Goal: Task Accomplishment & Management: Use online tool/utility

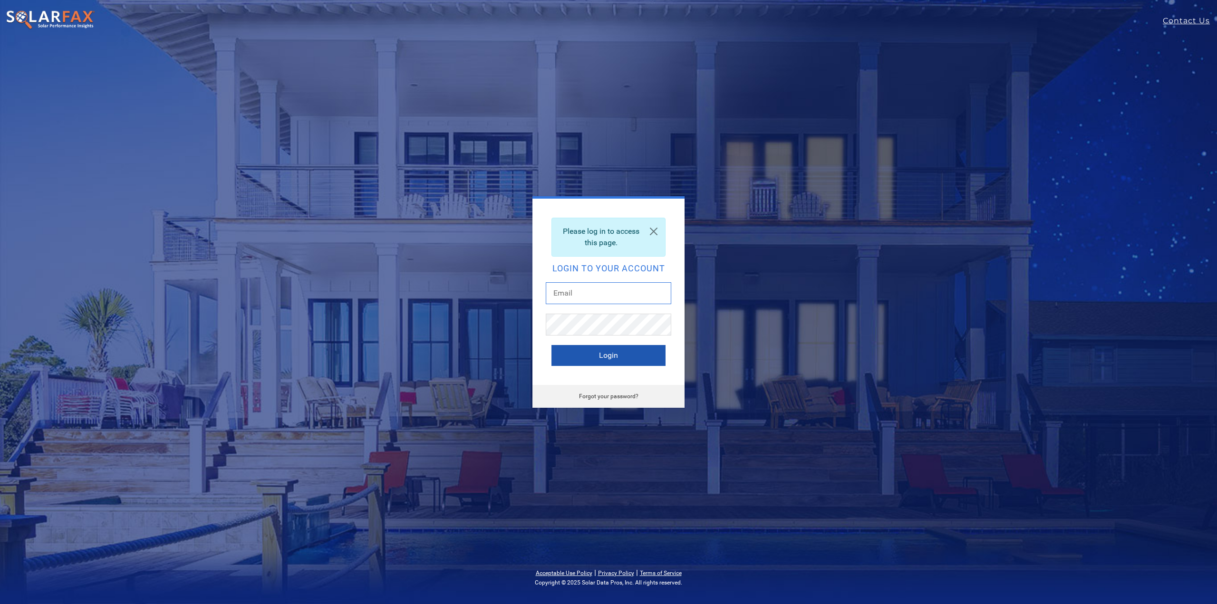
type input "[EMAIL_ADDRESS][DOMAIN_NAME]"
click at [605, 350] on button "Login" at bounding box center [609, 355] width 114 height 21
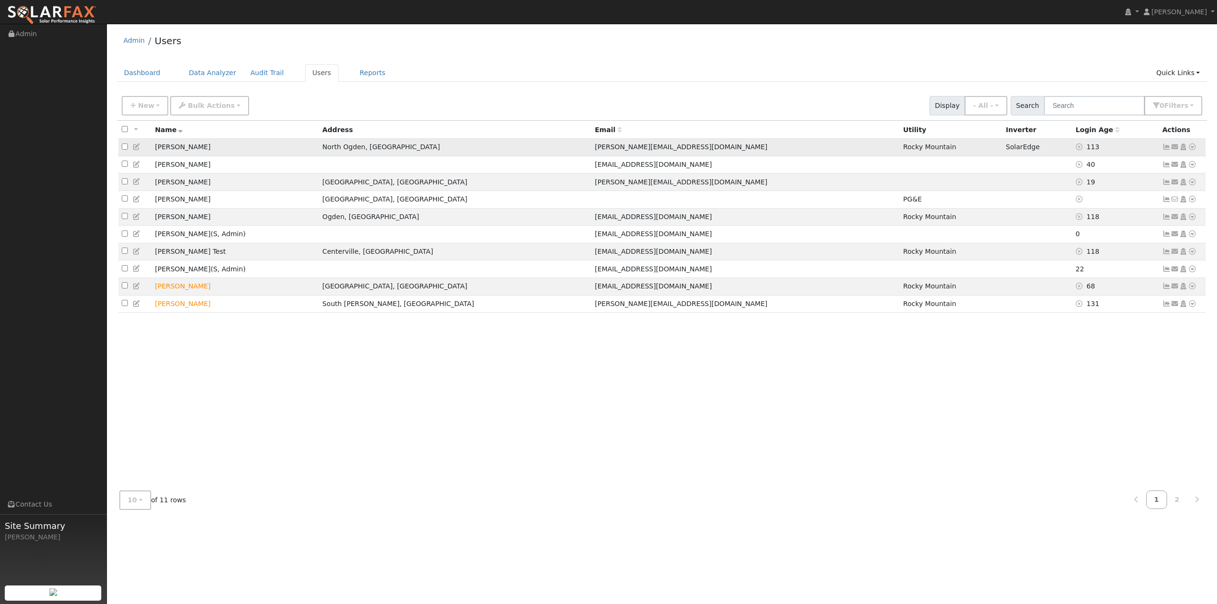
click at [1192, 150] on icon at bounding box center [1192, 147] width 9 height 7
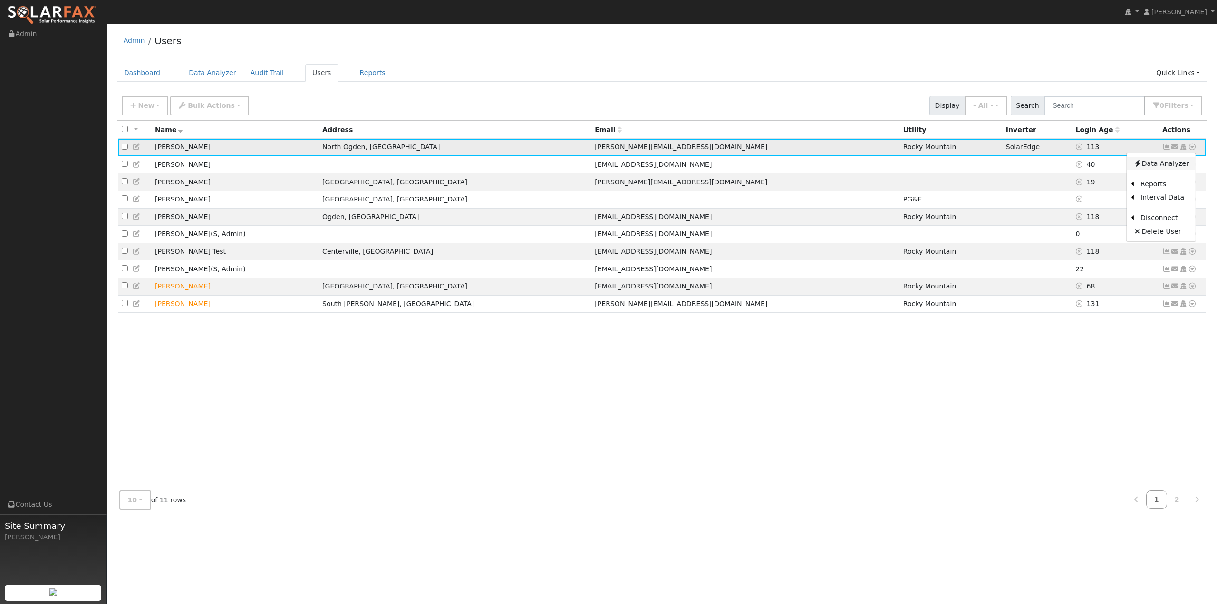
click at [1172, 165] on link "Data Analyzer" at bounding box center [1161, 163] width 69 height 13
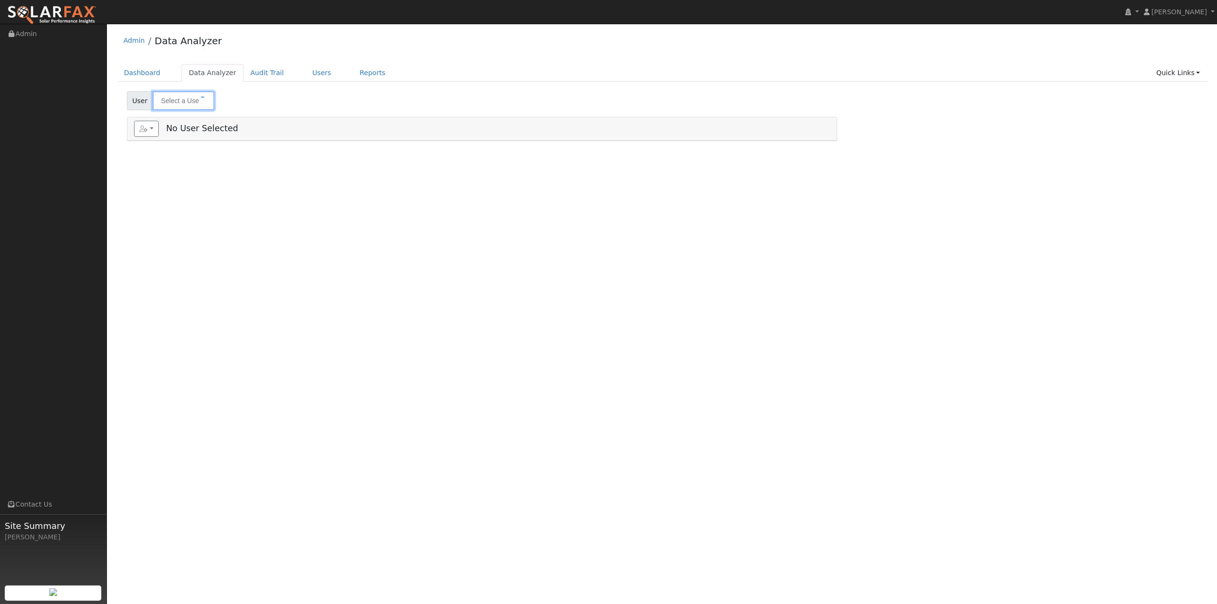
type input "[PERSON_NAME]"
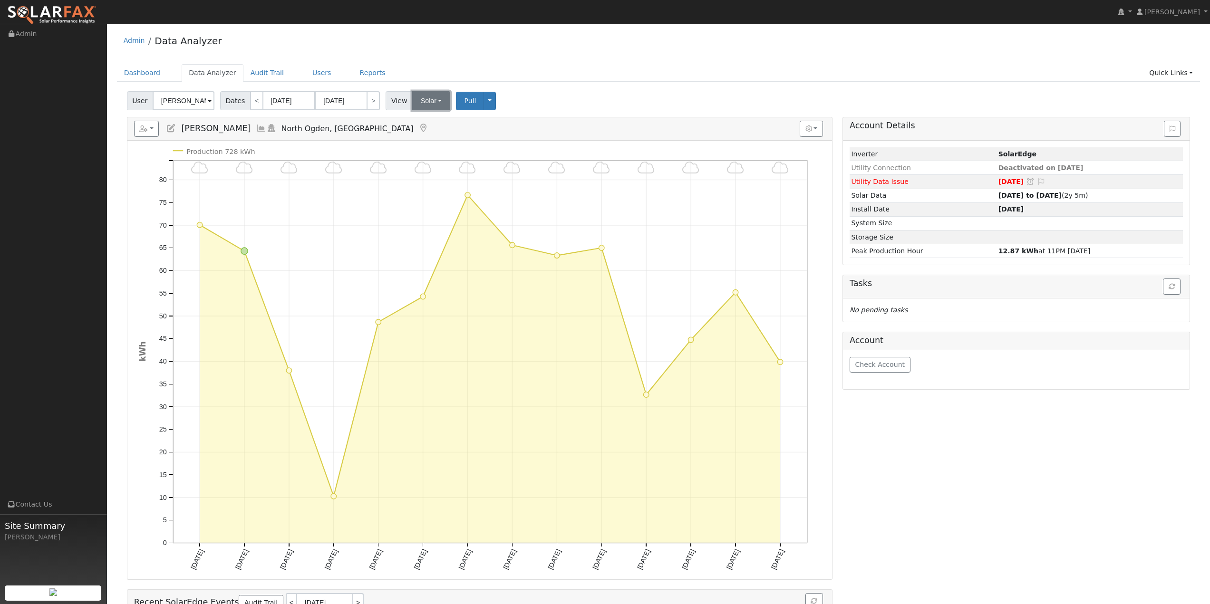
click at [430, 105] on button "Solar" at bounding box center [431, 100] width 38 height 19
click at [433, 120] on link "Utility" at bounding box center [444, 121] width 66 height 13
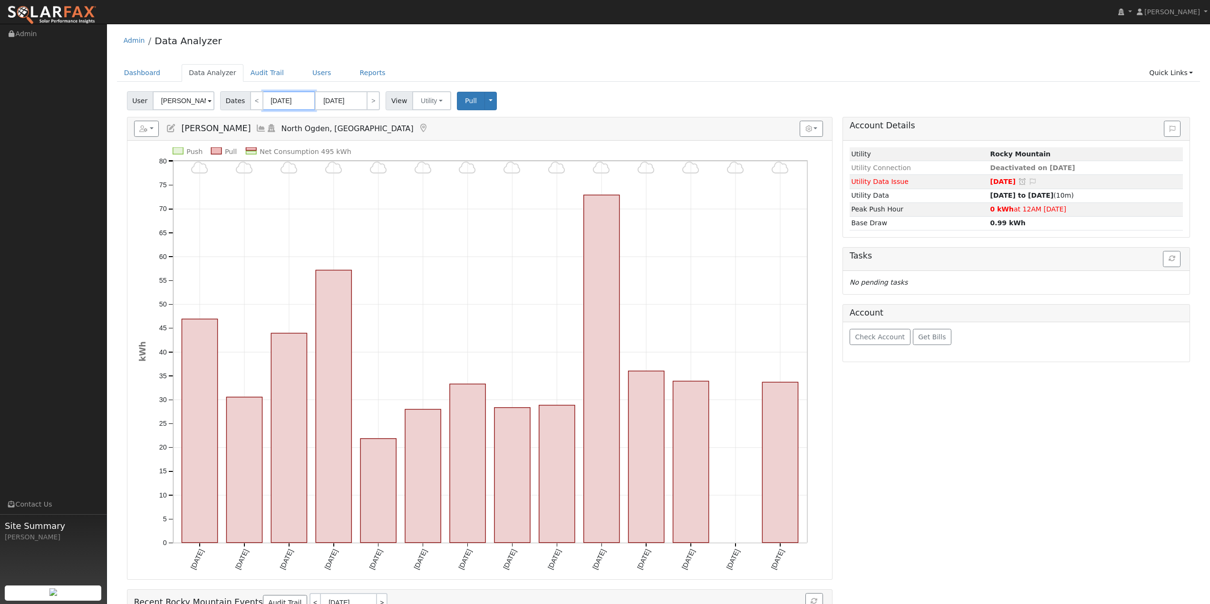
click at [284, 103] on input "10/01/2025" at bounding box center [289, 100] width 52 height 19
click at [266, 120] on icon at bounding box center [266, 122] width 7 height 7
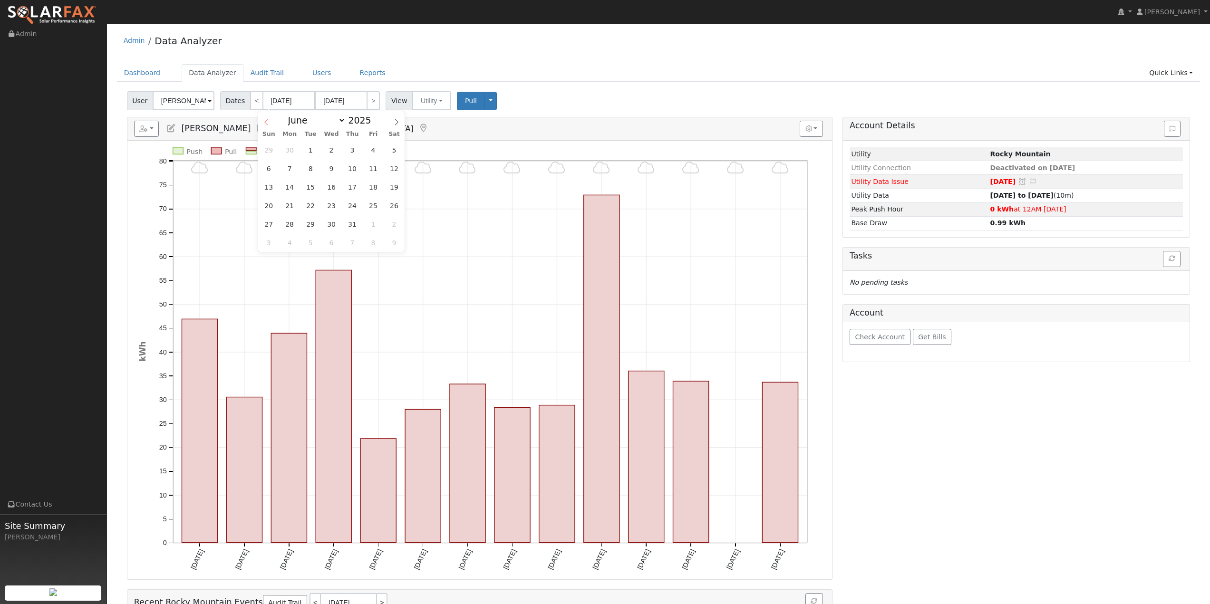
click at [266, 120] on icon at bounding box center [266, 122] width 7 height 7
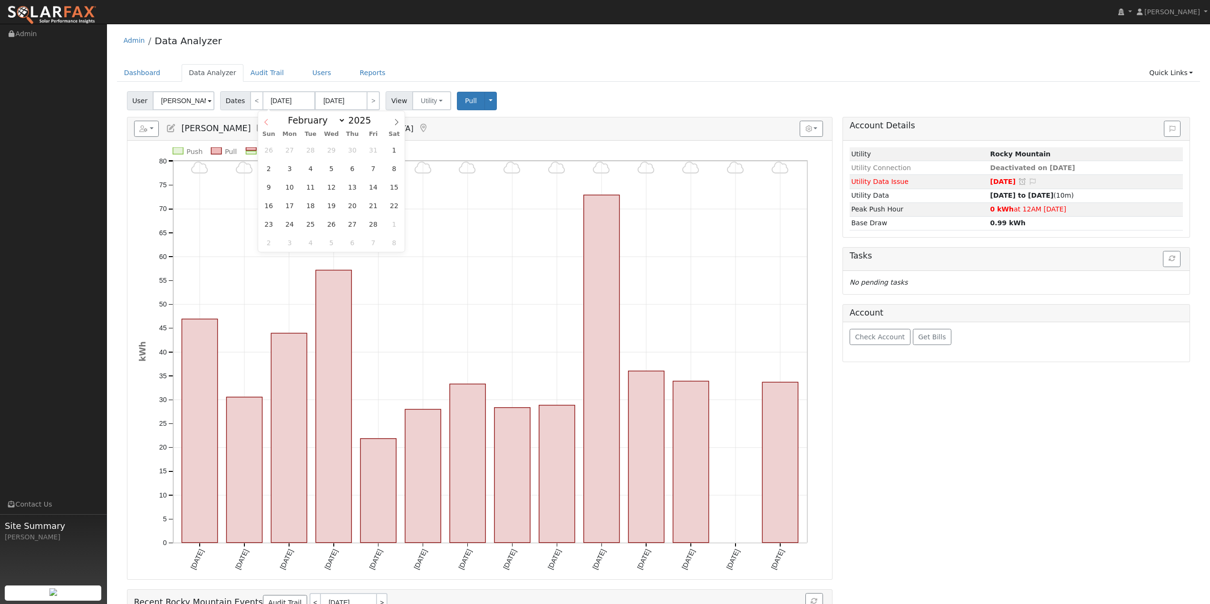
select select "0"
click at [266, 120] on icon at bounding box center [266, 122] width 7 height 7
type input "2024"
select select "11"
click at [394, 124] on icon at bounding box center [396, 122] width 7 height 7
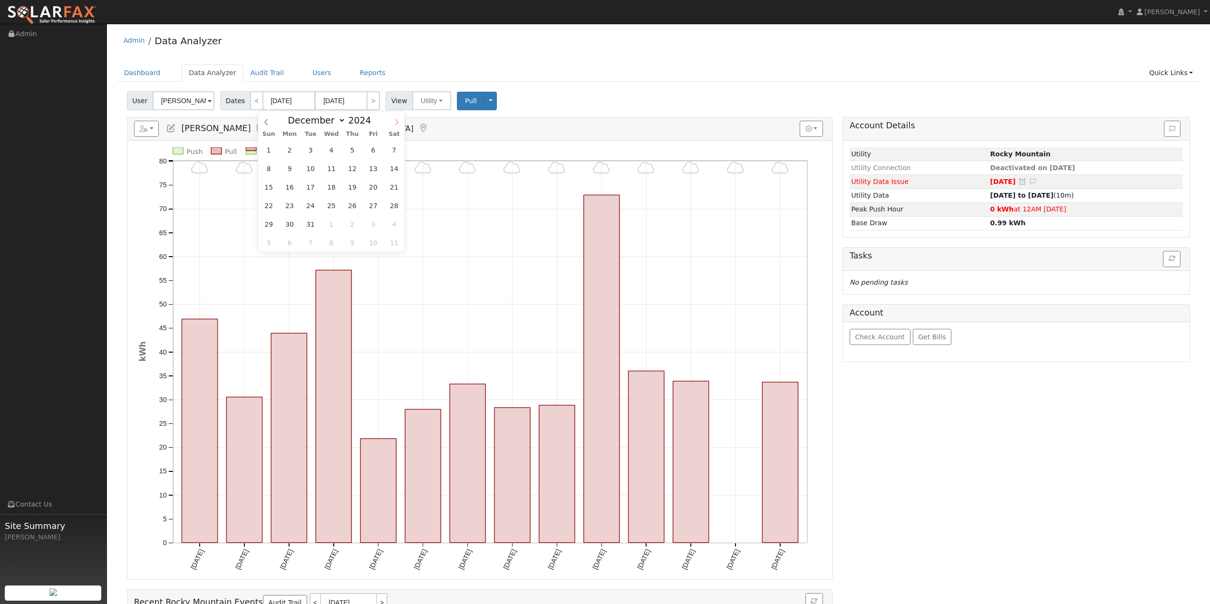
type input "2025"
select select "0"
click at [330, 148] on span "1" at bounding box center [331, 150] width 19 height 19
type input "[DATE]"
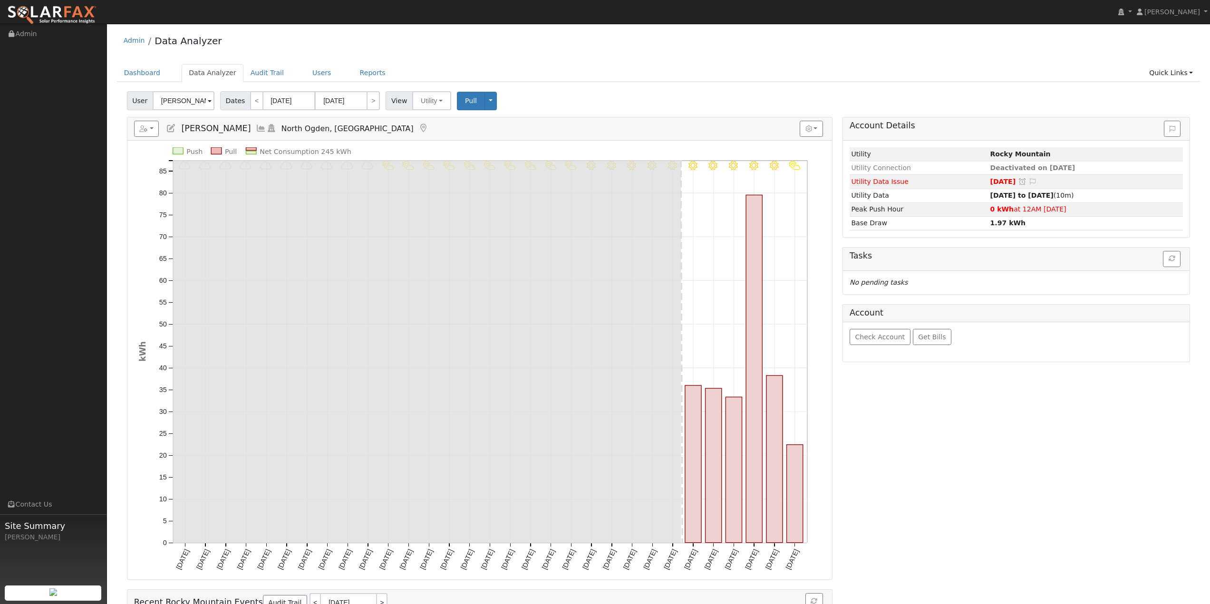
click at [880, 533] on div "Account Details Issue History Date By Flag Comment Type No Issue History Loadin…" at bounding box center [1016, 389] width 358 height 544
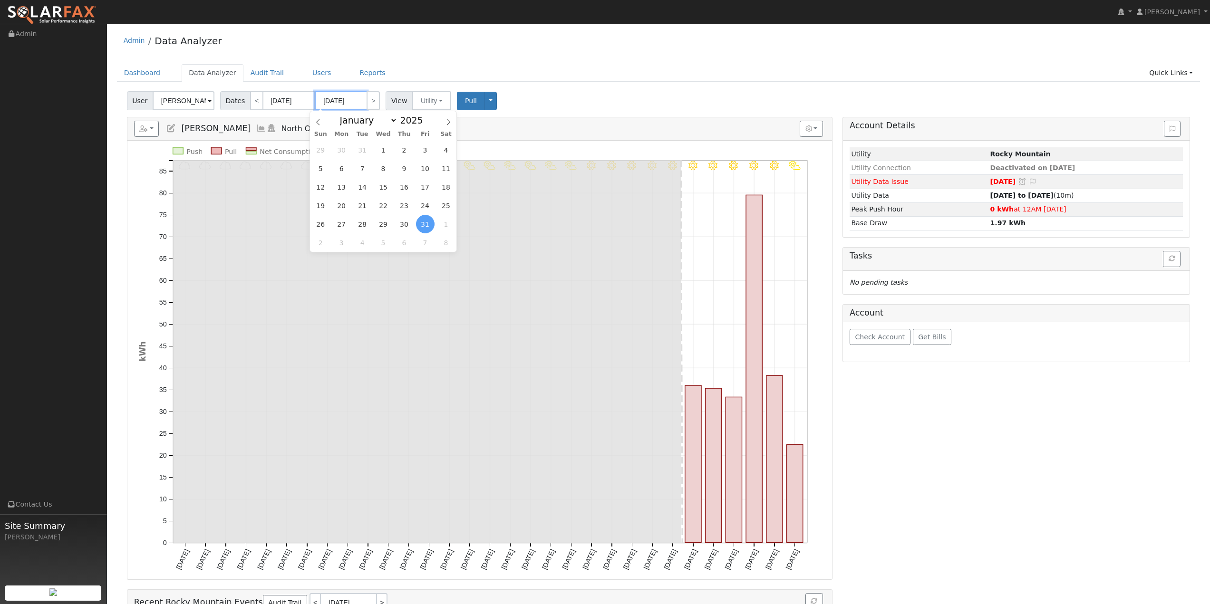
click at [351, 101] on input "[DATE]" at bounding box center [341, 100] width 52 height 19
click at [444, 122] on span at bounding box center [448, 119] width 16 height 16
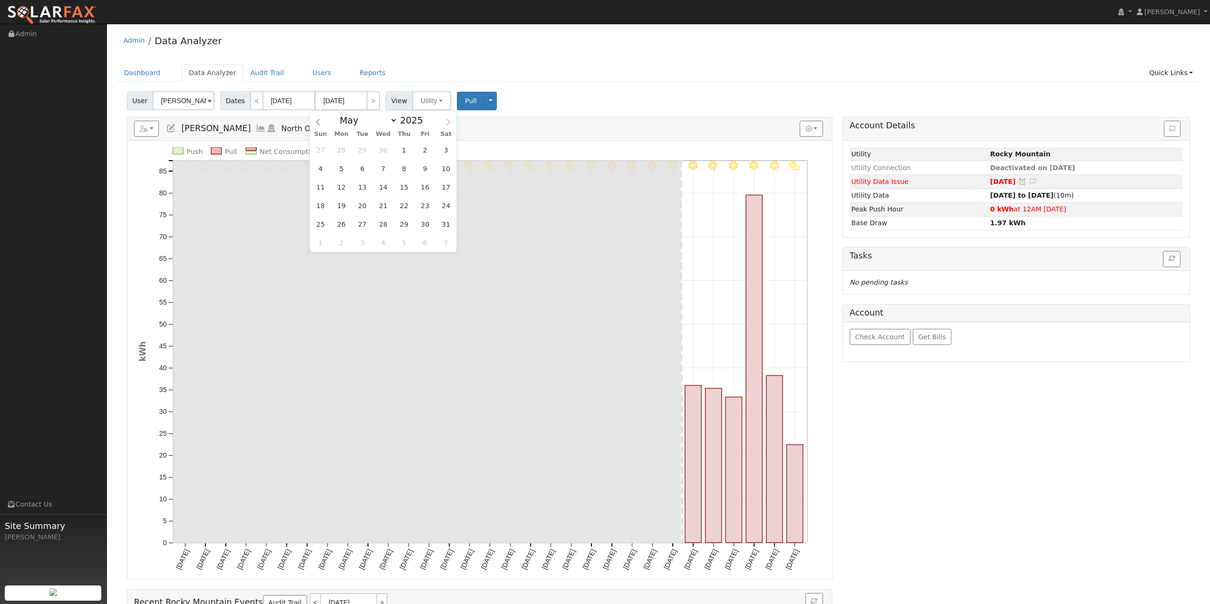
click at [444, 122] on span at bounding box center [448, 119] width 16 height 16
click at [449, 121] on icon at bounding box center [448, 122] width 3 height 6
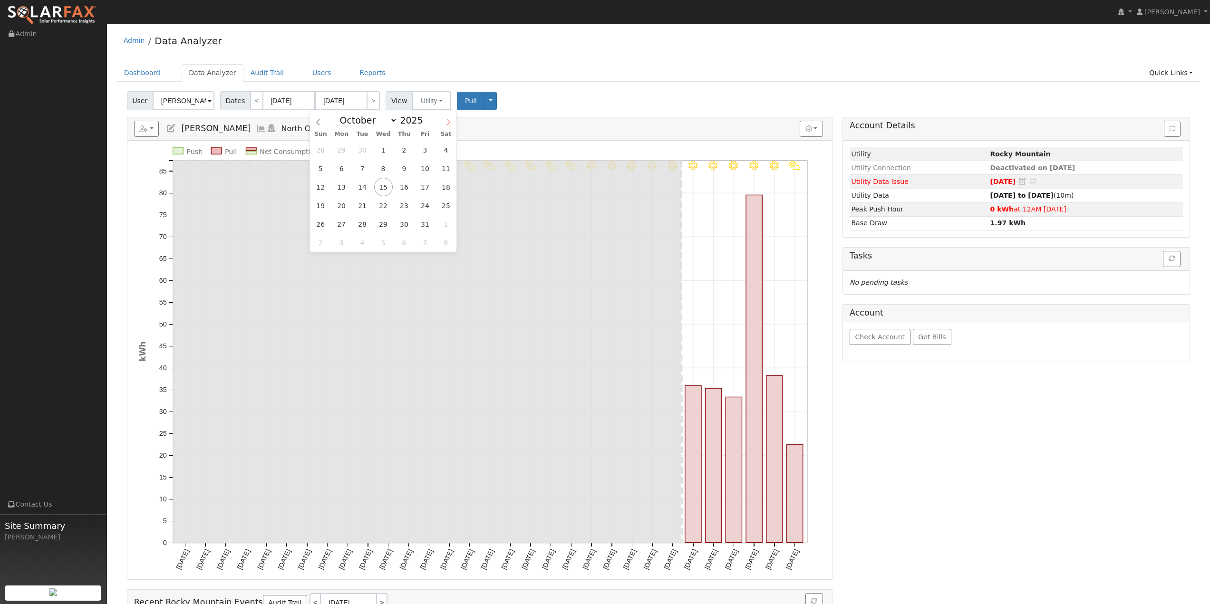
click at [449, 121] on icon at bounding box center [448, 122] width 3 height 6
click at [320, 126] on span at bounding box center [318, 119] width 16 height 16
select select "9"
click at [380, 186] on span "15" at bounding box center [383, 187] width 19 height 19
type input "[DATE]"
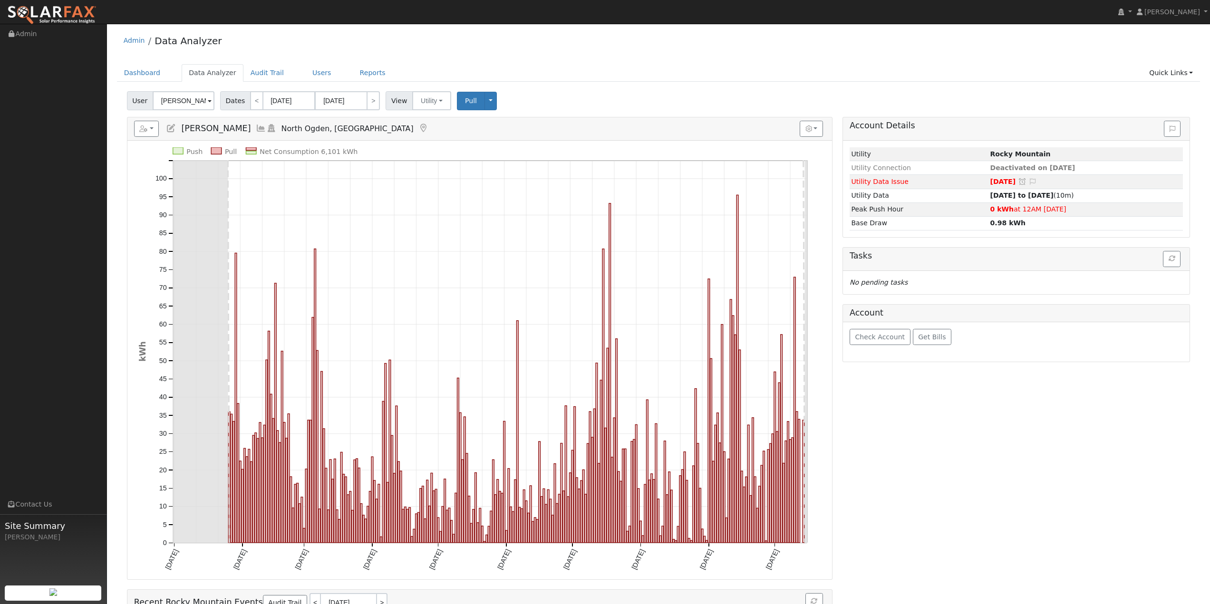
click at [547, 99] on div "User Brandon Bills Account Brandon Bills Brandon Bills 942 East 2050 North, Nor…" at bounding box center [658, 99] width 1067 height 22
click at [305, 73] on link "Users" at bounding box center [321, 73] width 33 height 18
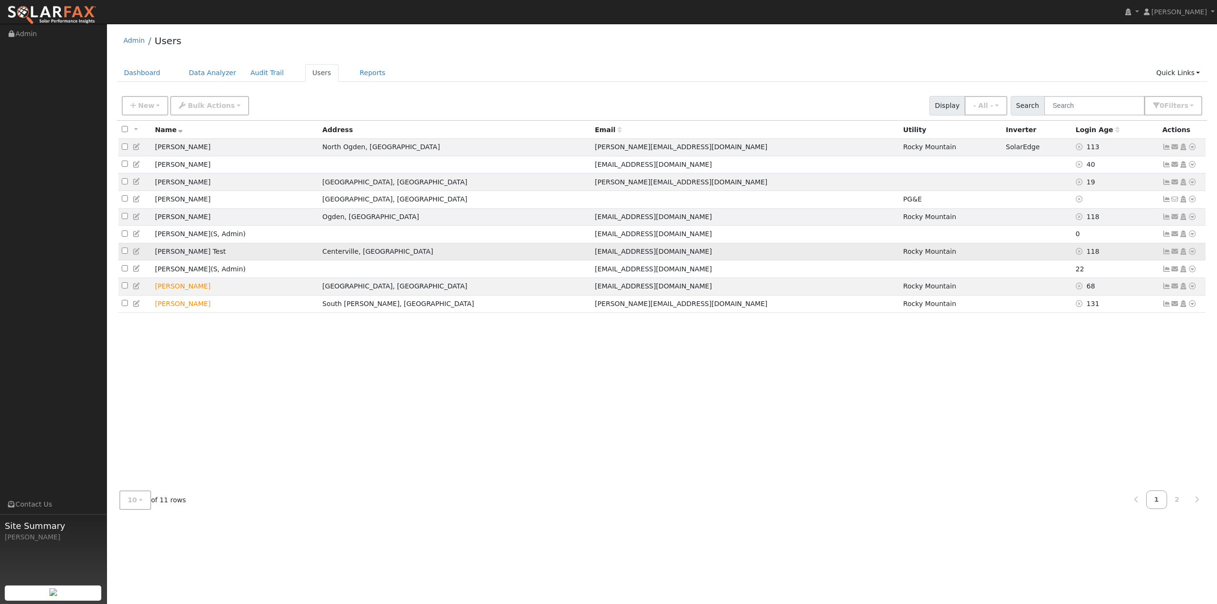
click at [1191, 255] on icon at bounding box center [1192, 251] width 9 height 7
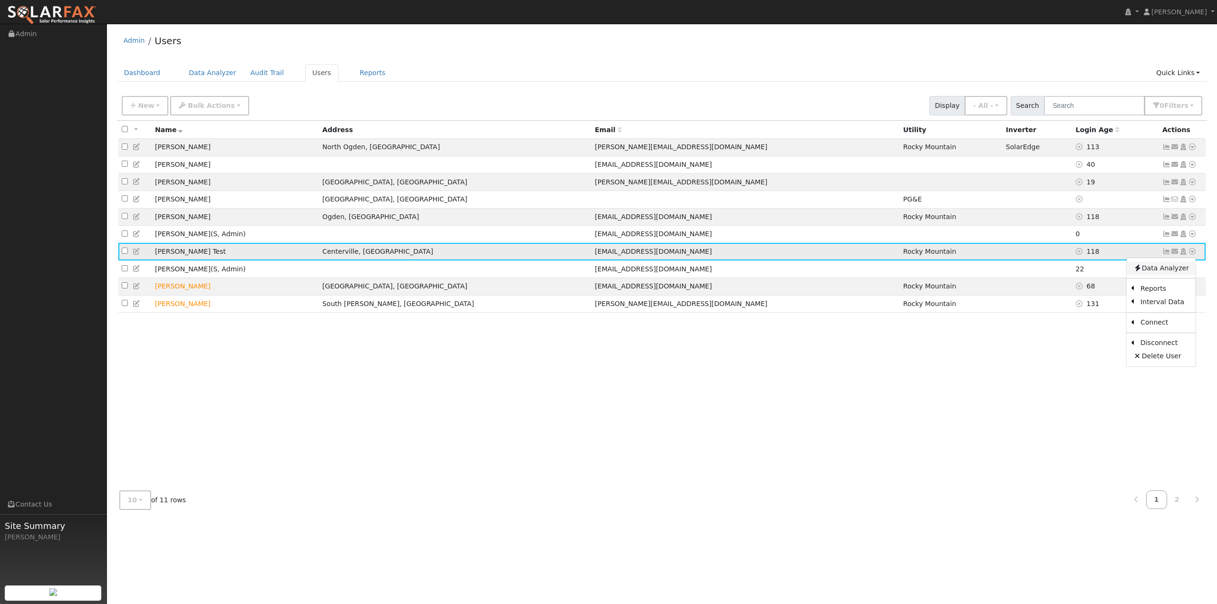
click at [1178, 275] on link "Data Analyzer" at bounding box center [1161, 268] width 69 height 13
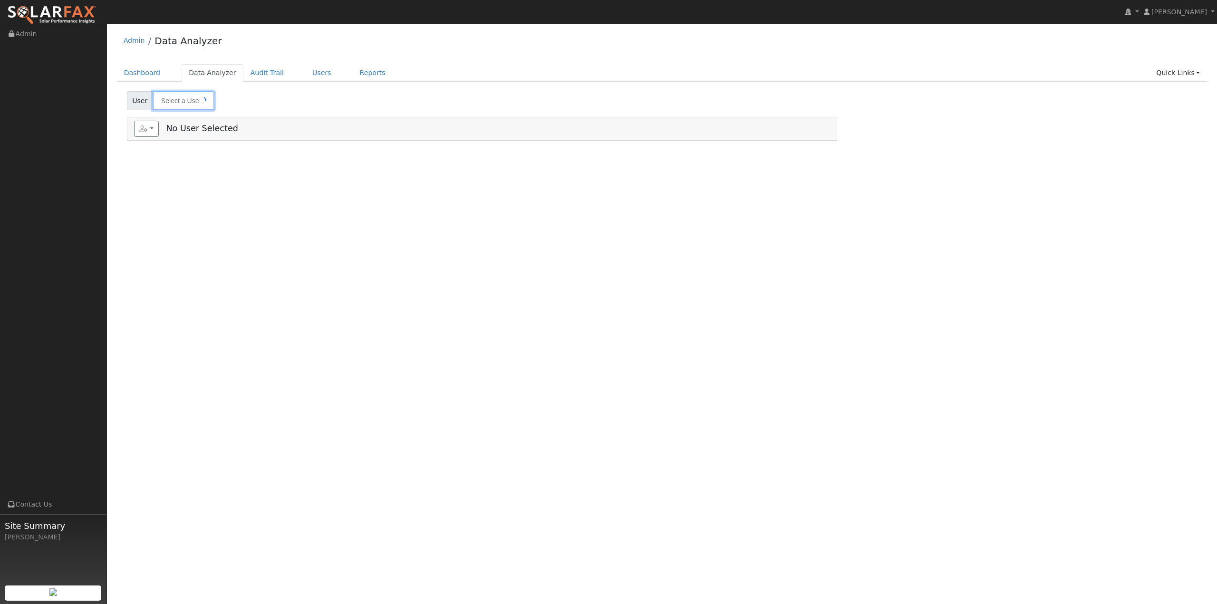
type input "[PERSON_NAME] Test"
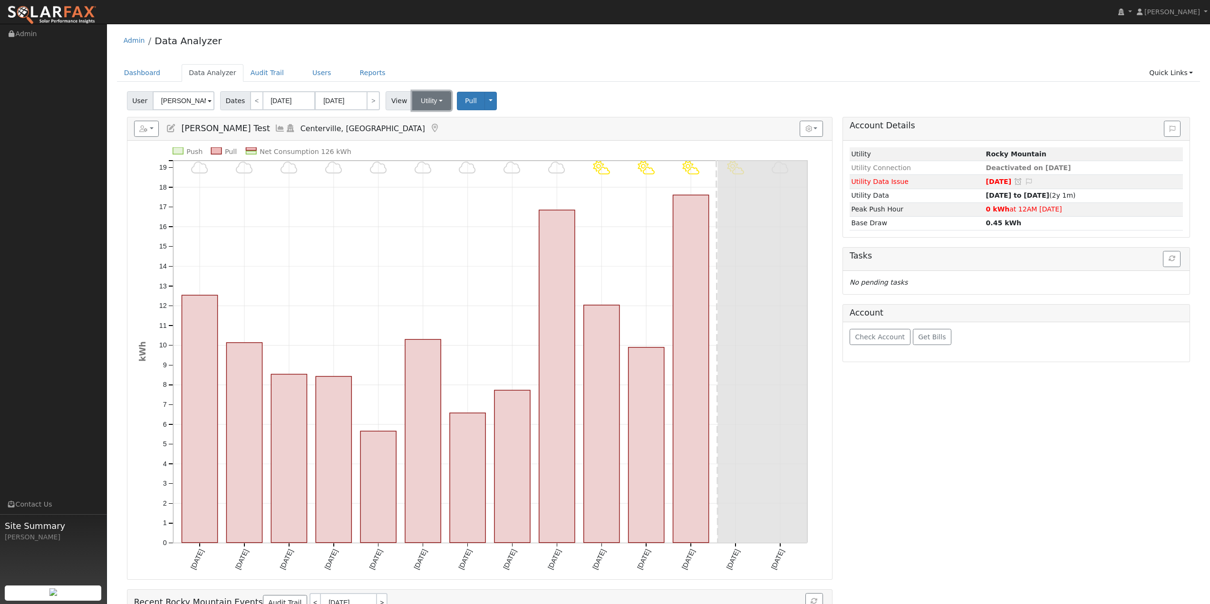
click at [416, 96] on button "Utility" at bounding box center [431, 100] width 39 height 19
click at [429, 137] on link "Solar" at bounding box center [444, 135] width 66 height 13
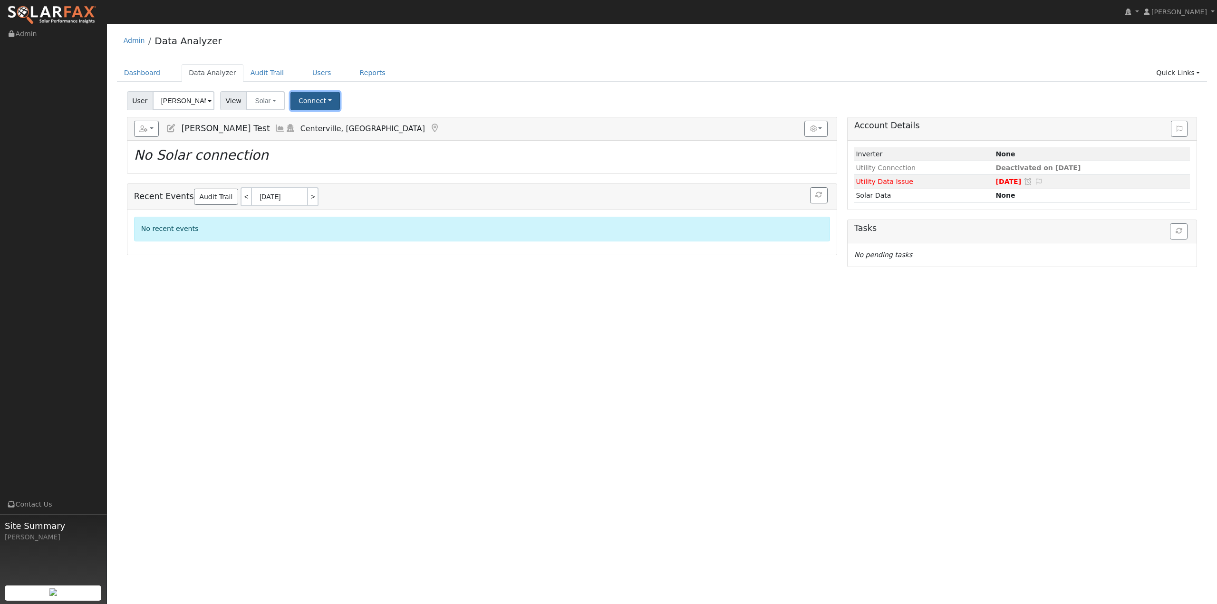
click at [310, 100] on button "Connect" at bounding box center [315, 101] width 49 height 19
click at [393, 92] on div "User [PERSON_NAME] Test Account Default Account Default Account [STREET_ADDRESS…" at bounding box center [662, 99] width 1074 height 22
click at [258, 103] on button "Solar" at bounding box center [265, 100] width 38 height 19
click at [273, 122] on link "Utility" at bounding box center [278, 121] width 66 height 13
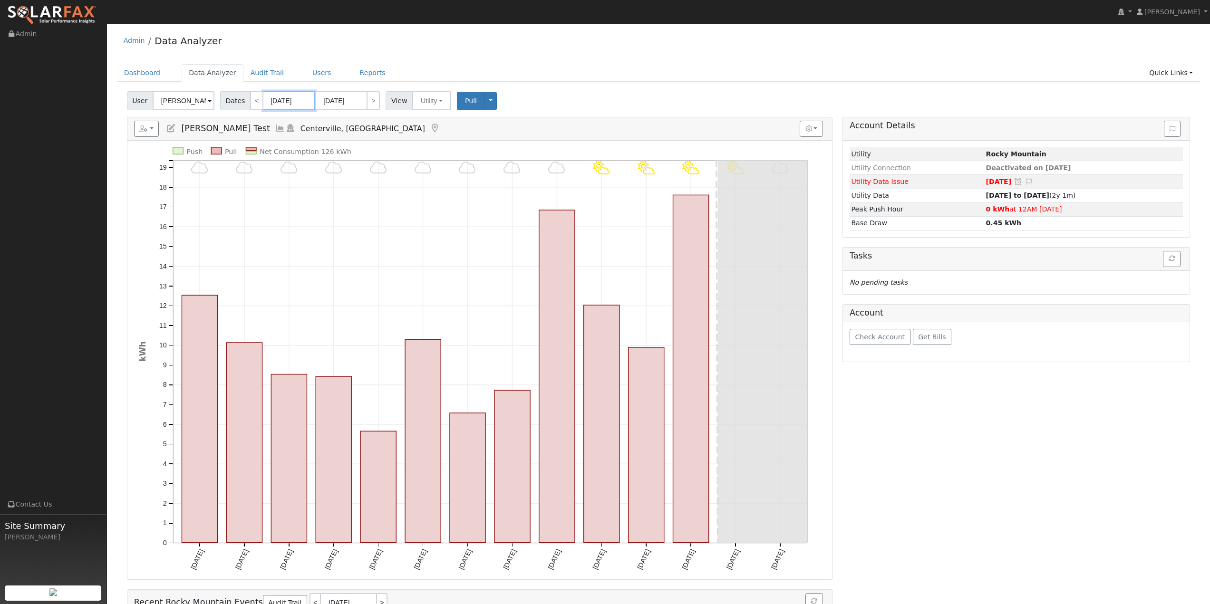
click at [272, 100] on input "[DATE]" at bounding box center [289, 100] width 52 height 19
drag, startPoint x: 272, startPoint y: 100, endPoint x: 259, endPoint y: 103, distance: 12.8
click at [263, 103] on input "[DATE]" at bounding box center [289, 100] width 52 height 19
type input "[DATE]"
type input "101/2025"
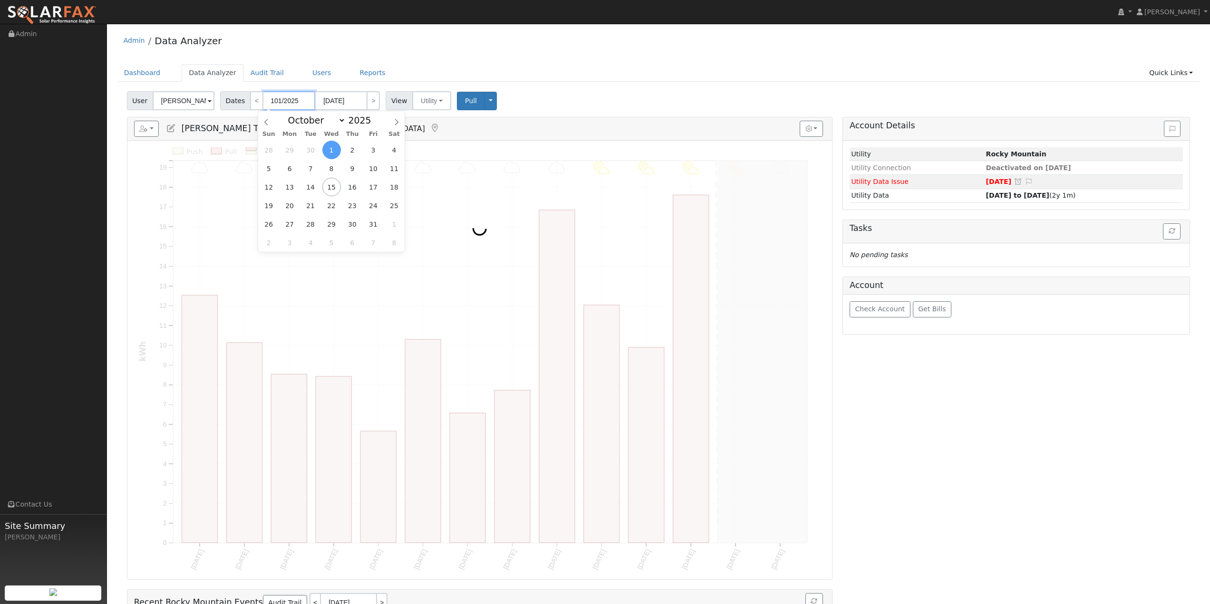
type input "[DATE]"
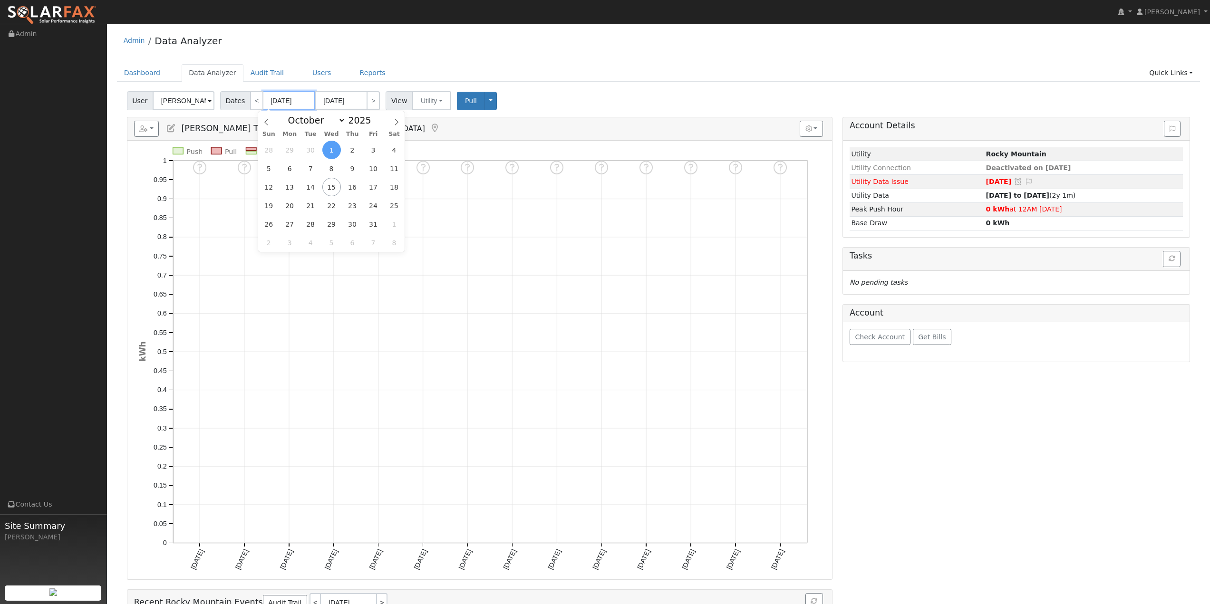
type input "[DATE]"
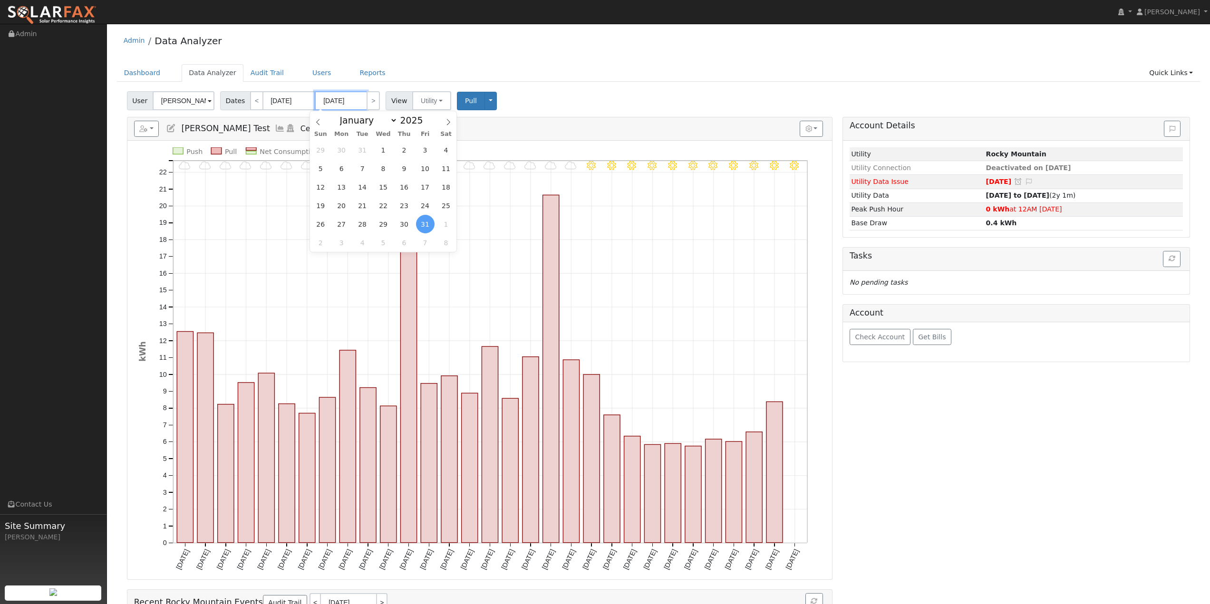
click at [325, 99] on input "[DATE]" at bounding box center [341, 100] width 52 height 19
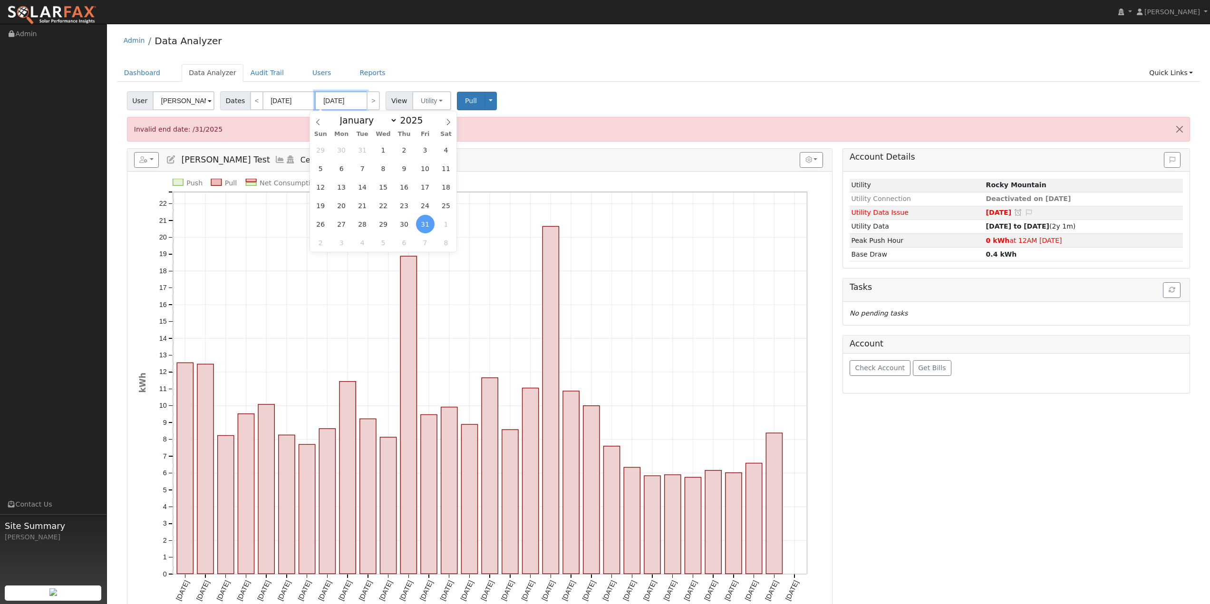
type input "[DATE]"
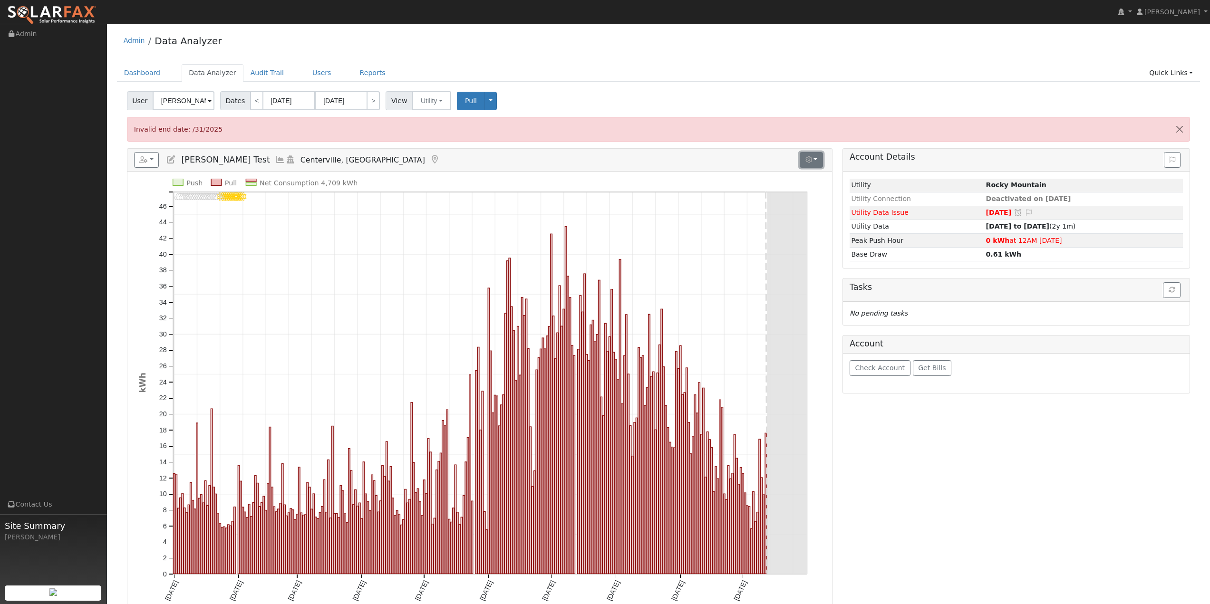
click at [818, 159] on button "button" at bounding box center [811, 160] width 23 height 16
click at [778, 234] on input "$" at bounding box center [779, 235] width 7 height 7
radio input "true"
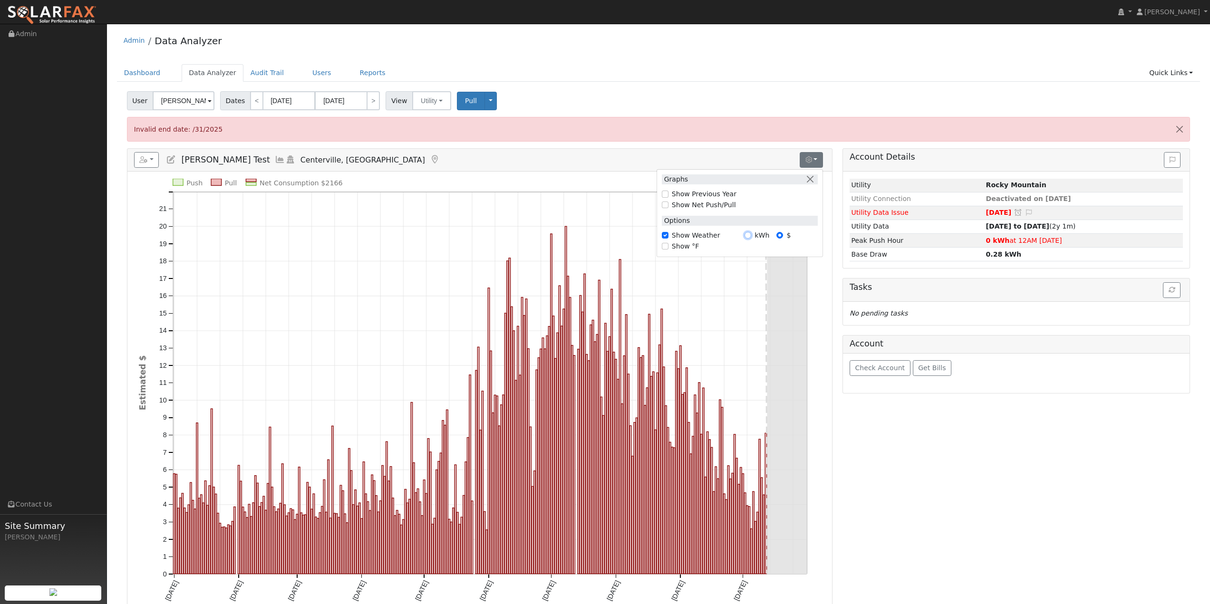
click at [748, 234] on input "kWh" at bounding box center [748, 235] width 7 height 7
radio input "true"
radio input "false"
click at [890, 461] on div "Account Details Issue History Date By Flag Comment Type No Issue History Loadin…" at bounding box center [1016, 420] width 358 height 544
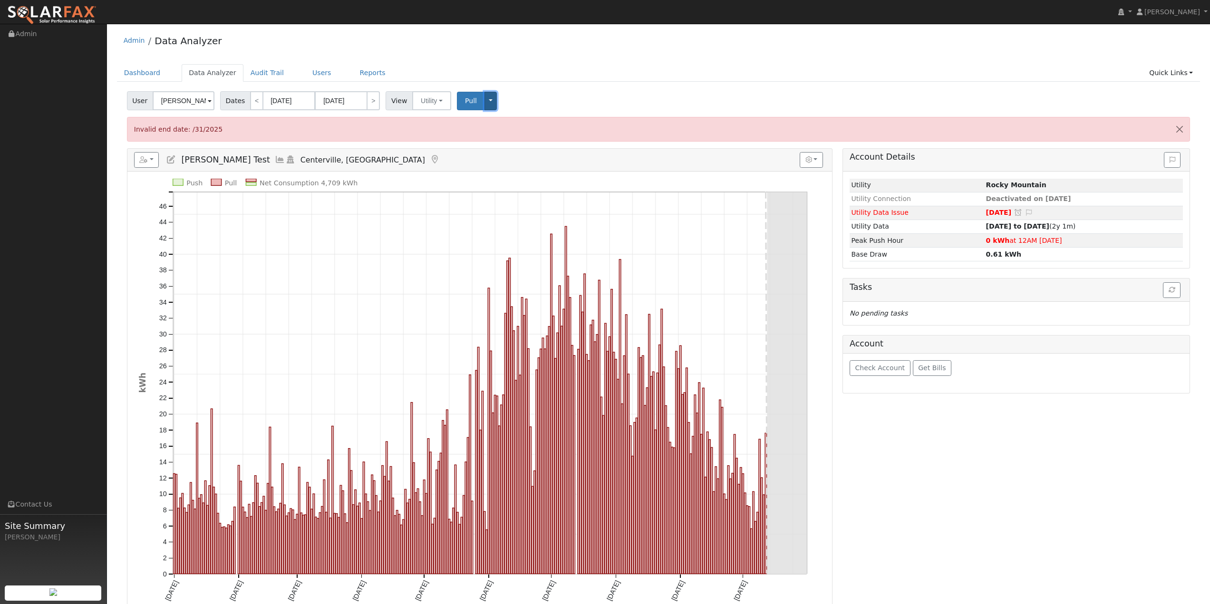
click at [485, 103] on button "Toggle Dropdown" at bounding box center [491, 101] width 12 height 19
click at [524, 99] on div "User [PERSON_NAME] Test Account Default Account Default Account [STREET_ADDRESS…" at bounding box center [658, 99] width 1067 height 22
click at [487, 105] on button "Toggle Dropdown" at bounding box center [491, 101] width 12 height 19
click at [498, 120] on link "View" at bounding box center [520, 121] width 72 height 13
click at [154, 158] on button "button" at bounding box center [146, 160] width 25 height 16
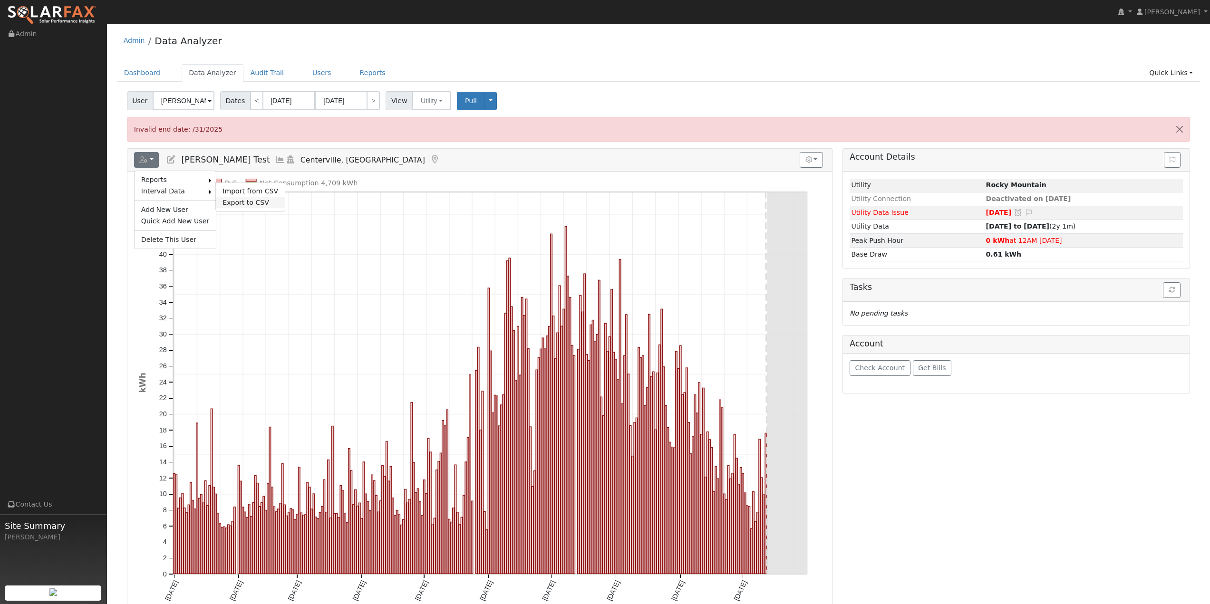
click at [243, 202] on link "Export to CSV" at bounding box center [250, 202] width 69 height 11
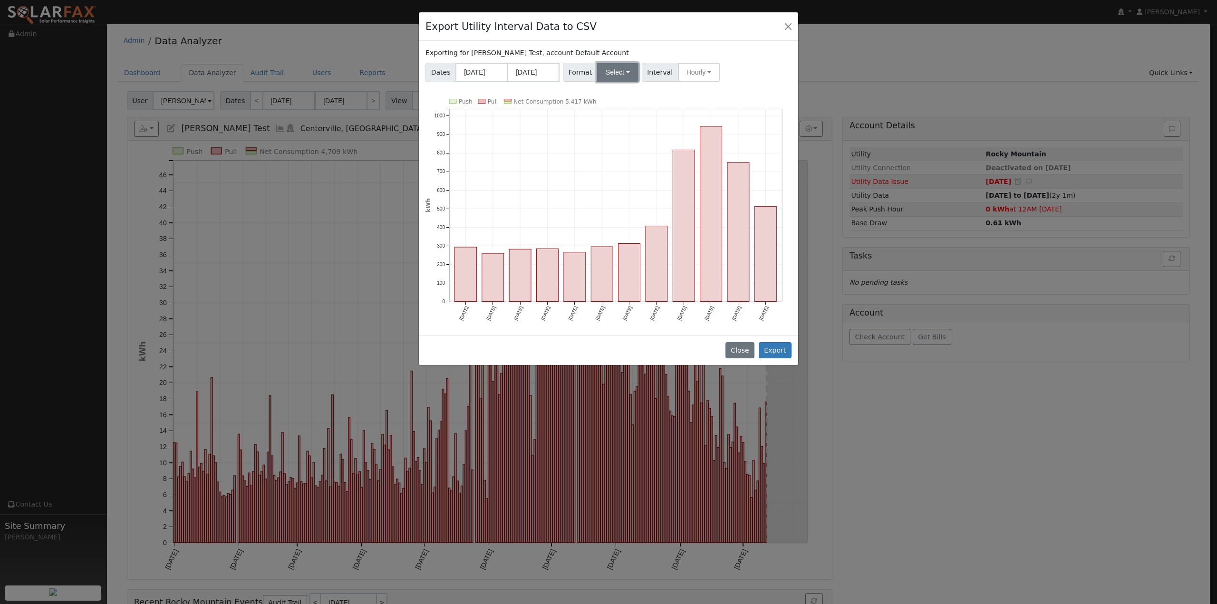
click at [613, 74] on button "Select" at bounding box center [617, 72] width 41 height 19
click at [621, 94] on link "Generic" at bounding box center [629, 93] width 68 height 13
click at [775, 348] on button "Export" at bounding box center [775, 350] width 33 height 16
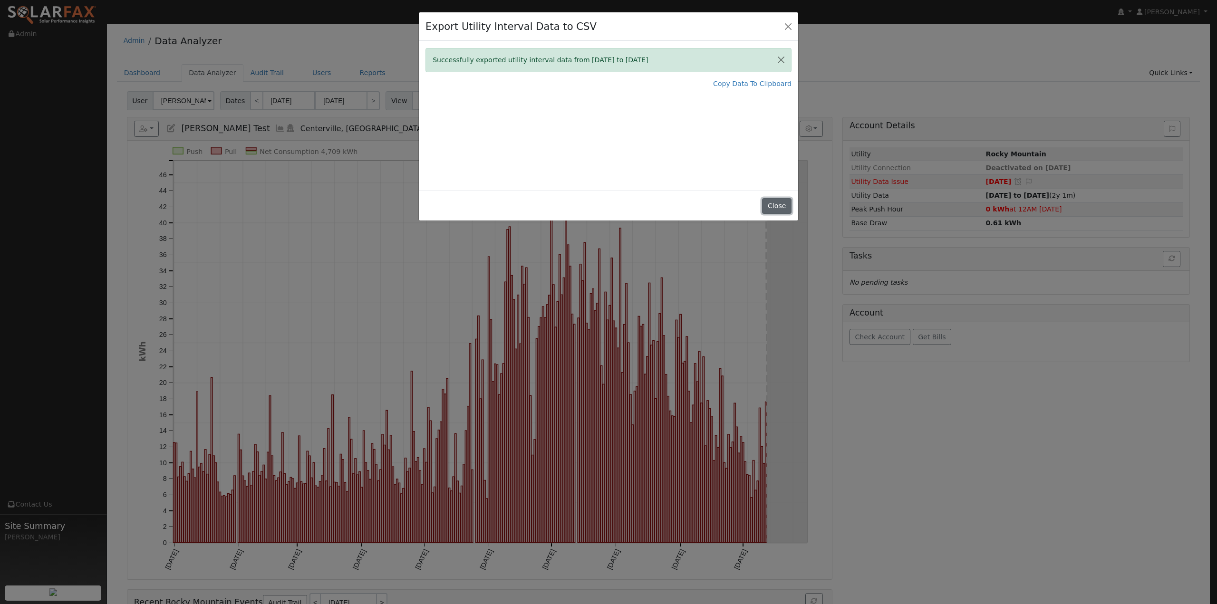
click at [778, 211] on button "Close" at bounding box center [776, 206] width 29 height 16
